Goal: Task Accomplishment & Management: Use online tool/utility

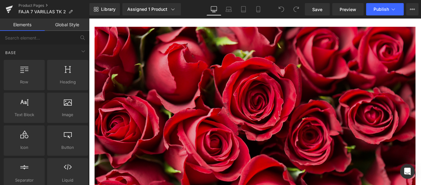
click at [269, 74] on img at bounding box center [275, 148] width 361 height 241
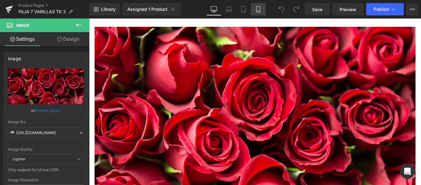
click at [257, 14] on link "Mobile" at bounding box center [258, 9] width 15 height 12
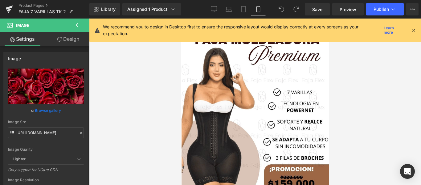
click at [412, 29] on icon at bounding box center [414, 30] width 6 height 6
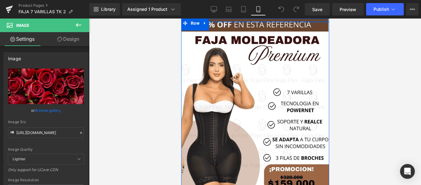
click at [255, 22] on div at bounding box center [255, 22] width 148 height 2
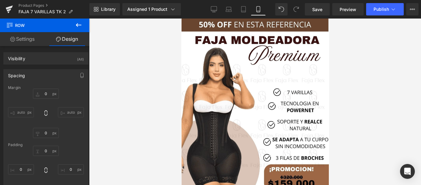
click at [148, 48] on div at bounding box center [255, 102] width 332 height 166
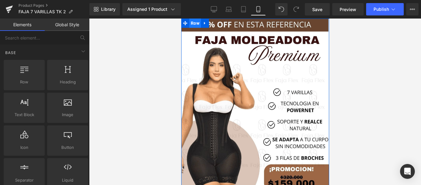
click at [192, 21] on span "Row" at bounding box center [195, 23] width 12 height 9
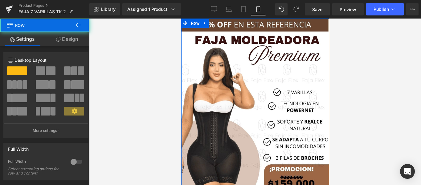
drag, startPoint x: 64, startPoint y: 37, endPoint x: 60, endPoint y: 96, distance: 58.7
click at [64, 37] on link "Design" at bounding box center [67, 39] width 45 height 14
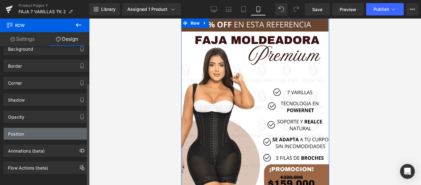
scroll to position [50, 0]
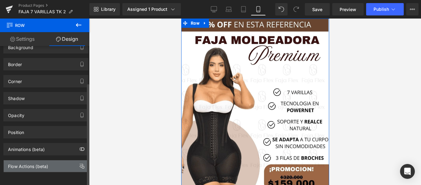
click at [44, 160] on div "Flow Actions (beta)" at bounding box center [28, 164] width 40 height 9
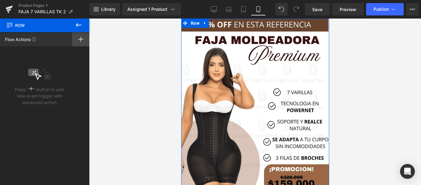
click at [80, 39] on rect at bounding box center [80, 39] width 5 height 1
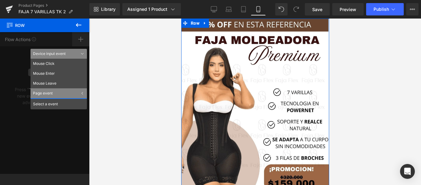
click at [80, 39] on div "Flow Actions Click "+" to add an event to trigger action affect on other elemen…" at bounding box center [44, 103] width 89 height 142
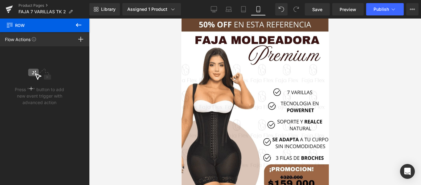
drag, startPoint x: 78, startPoint y: 23, endPoint x: 74, endPoint y: 48, distance: 25.6
click at [78, 23] on icon at bounding box center [78, 24] width 7 height 7
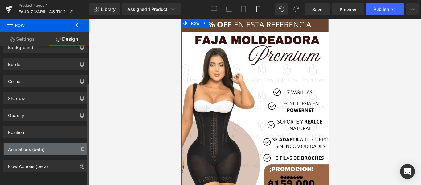
click at [52, 143] on div "Animations (beta)" at bounding box center [46, 149] width 85 height 12
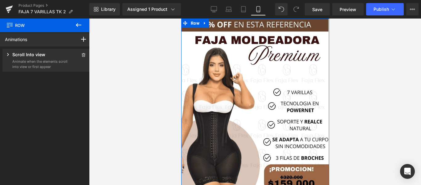
click at [55, 58] on div "Scroll Into view" at bounding box center [36, 55] width 63 height 8
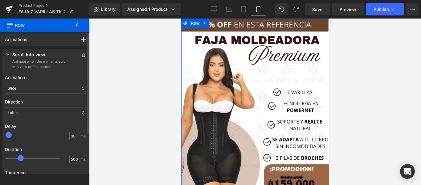
click at [53, 58] on div "Scroll Into view" at bounding box center [36, 55] width 63 height 8
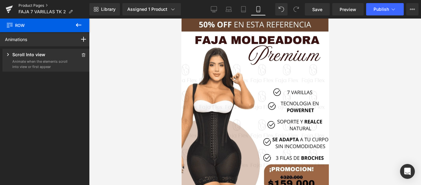
click at [39, 6] on link "Product Pages" at bounding box center [54, 5] width 71 height 5
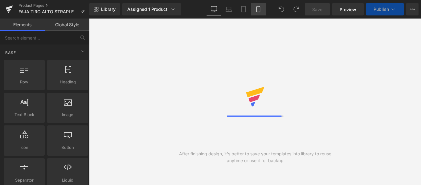
click at [262, 10] on link "Mobile" at bounding box center [258, 9] width 15 height 12
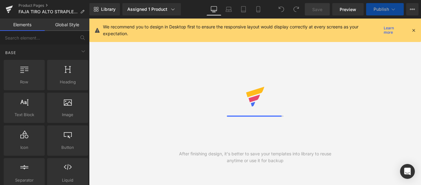
click at [412, 30] on icon at bounding box center [414, 30] width 6 height 6
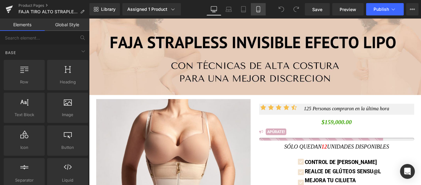
click at [261, 6] on icon at bounding box center [258, 9] width 6 height 6
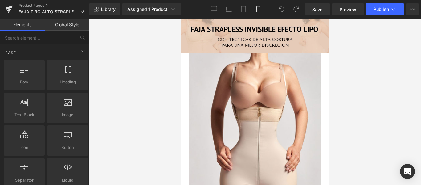
click at [39, 2] on div "Product Pages FAJA TIRO ALTO STRAPLESS" at bounding box center [44, 9] width 89 height 19
click at [39, 6] on link "Product Pages" at bounding box center [54, 5] width 71 height 5
